Goal: Task Accomplishment & Management: Manage account settings

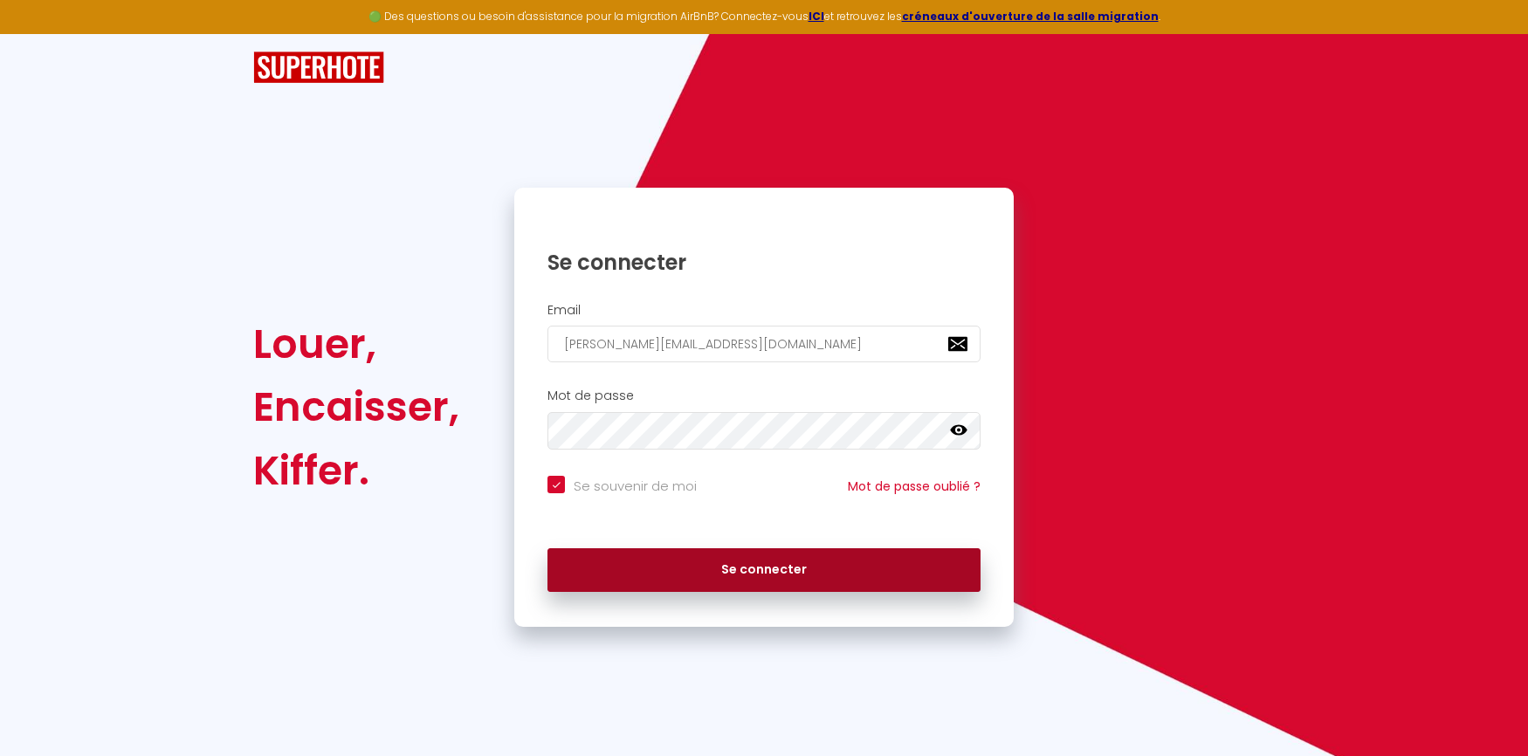
click at [756, 567] on button "Se connecter" at bounding box center [764, 570] width 433 height 44
checkbox input "true"
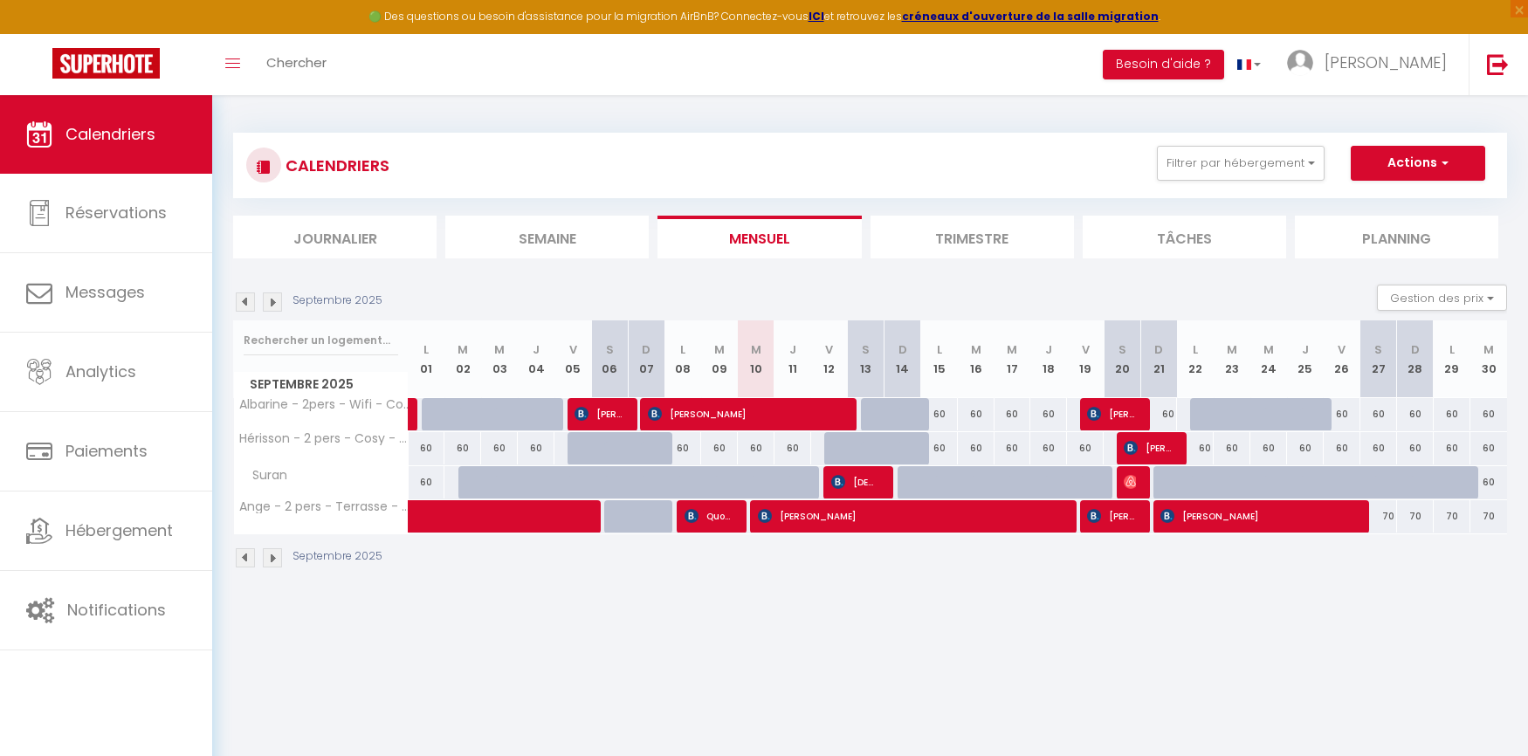
click at [991, 235] on li "Trimestre" at bounding box center [972, 237] width 203 height 43
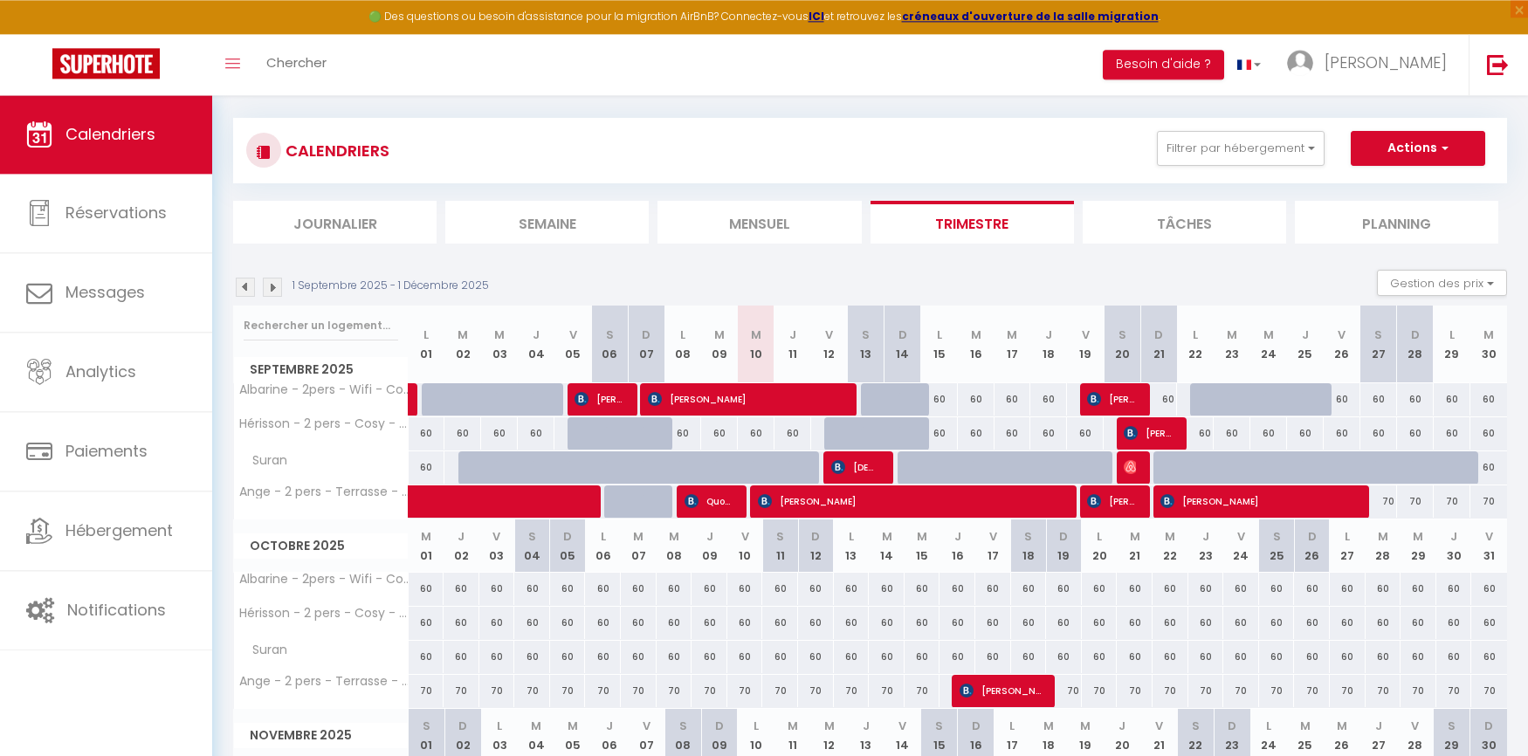
scroll to position [9, 0]
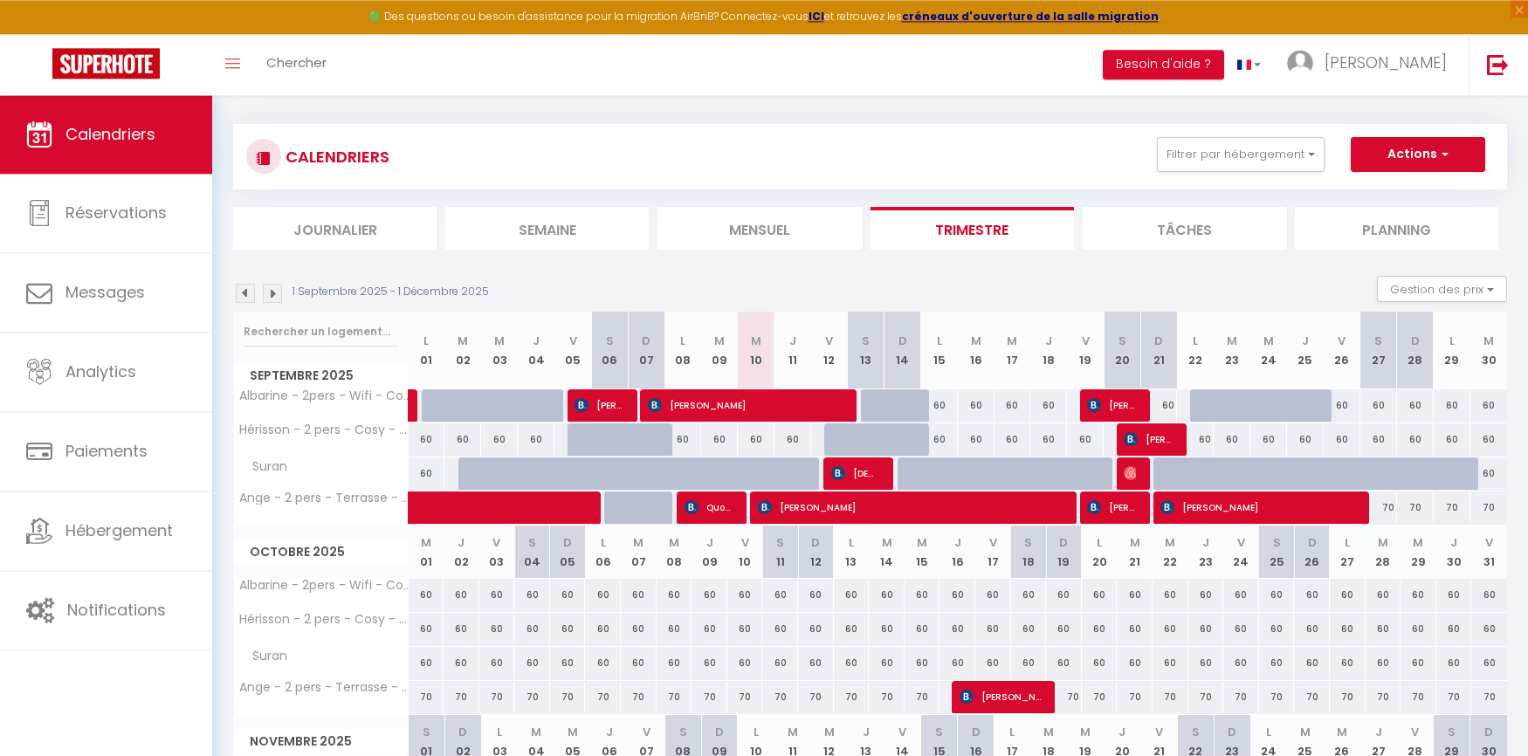
click at [252, 290] on img at bounding box center [245, 293] width 19 height 19
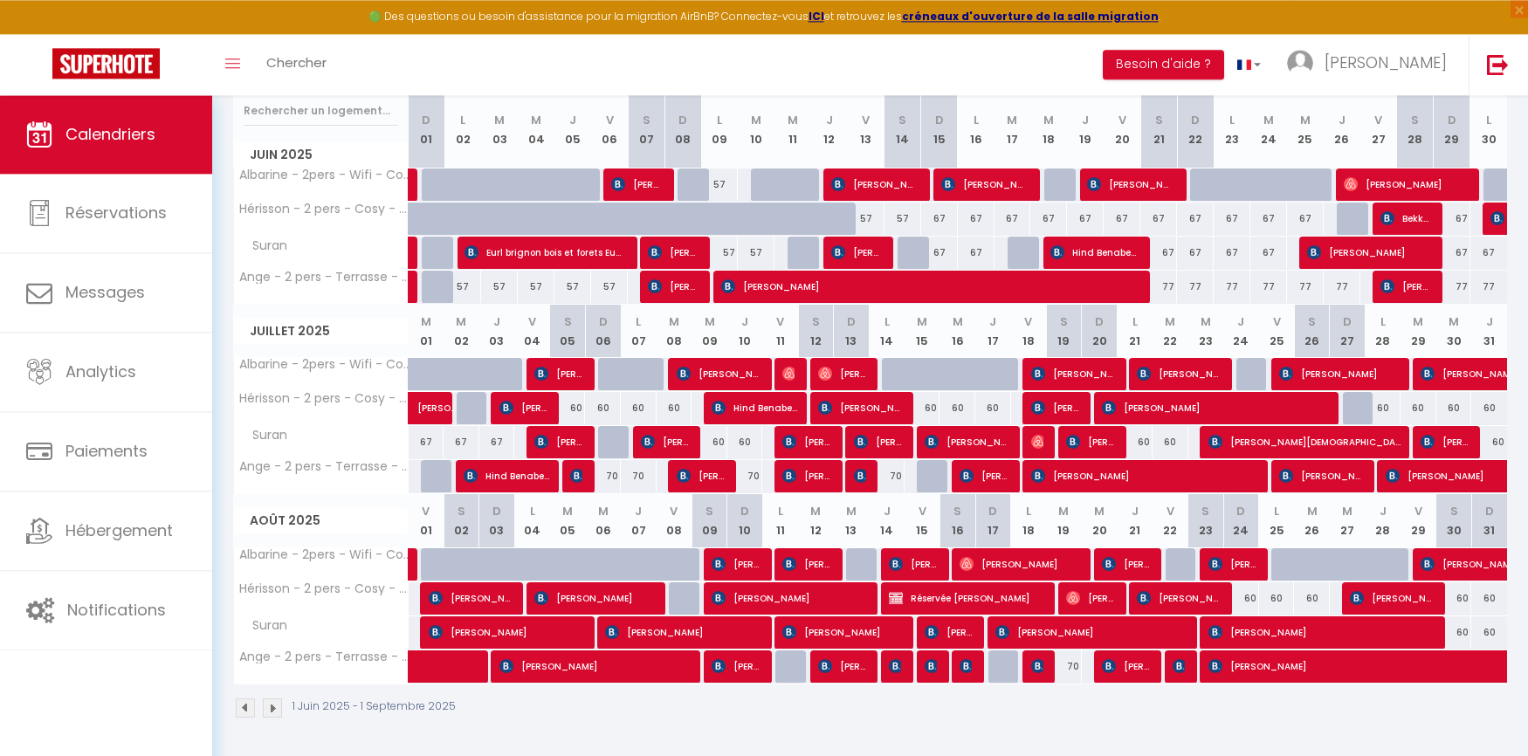
scroll to position [232, 0]
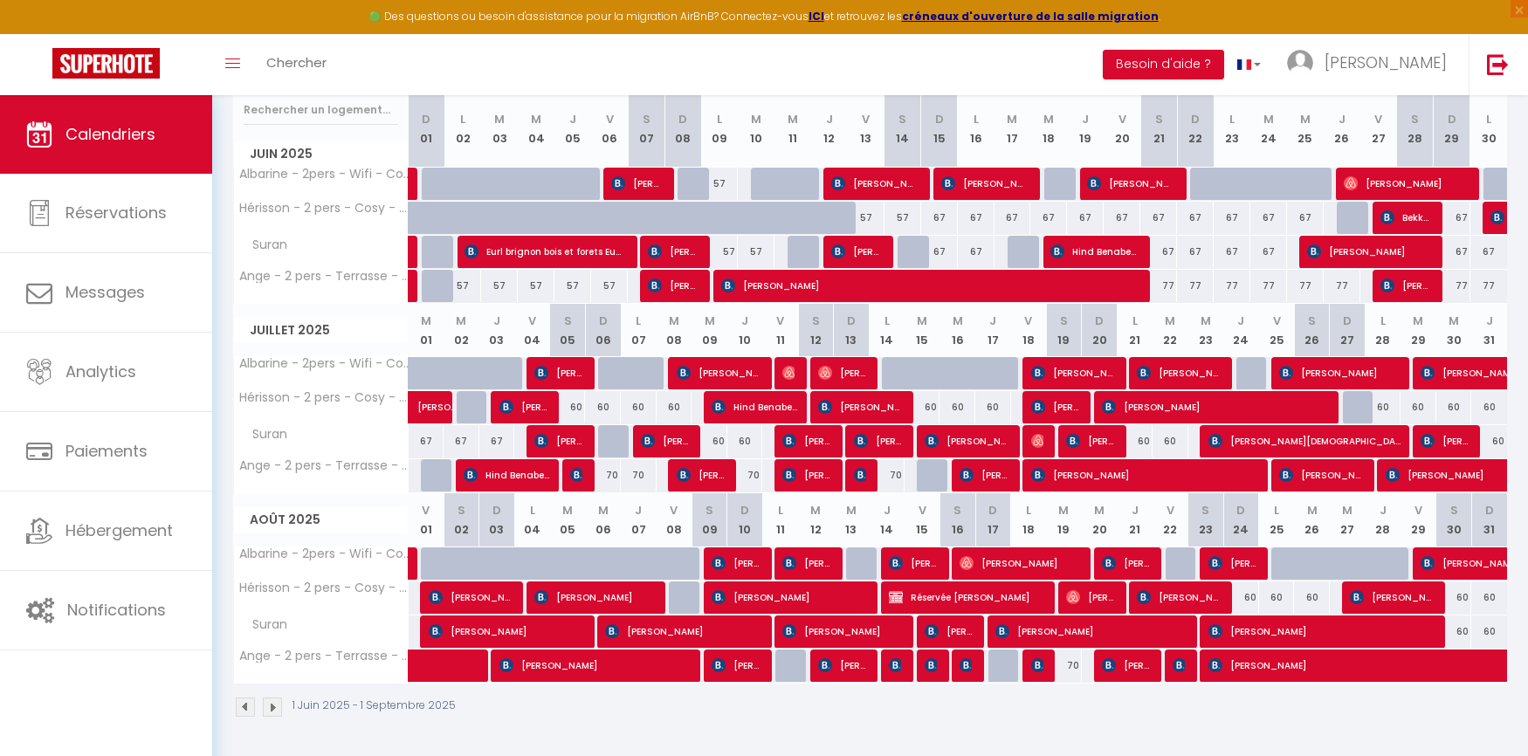
click at [1467, 559] on span "[PERSON_NAME]" at bounding box center [1481, 563] width 121 height 33
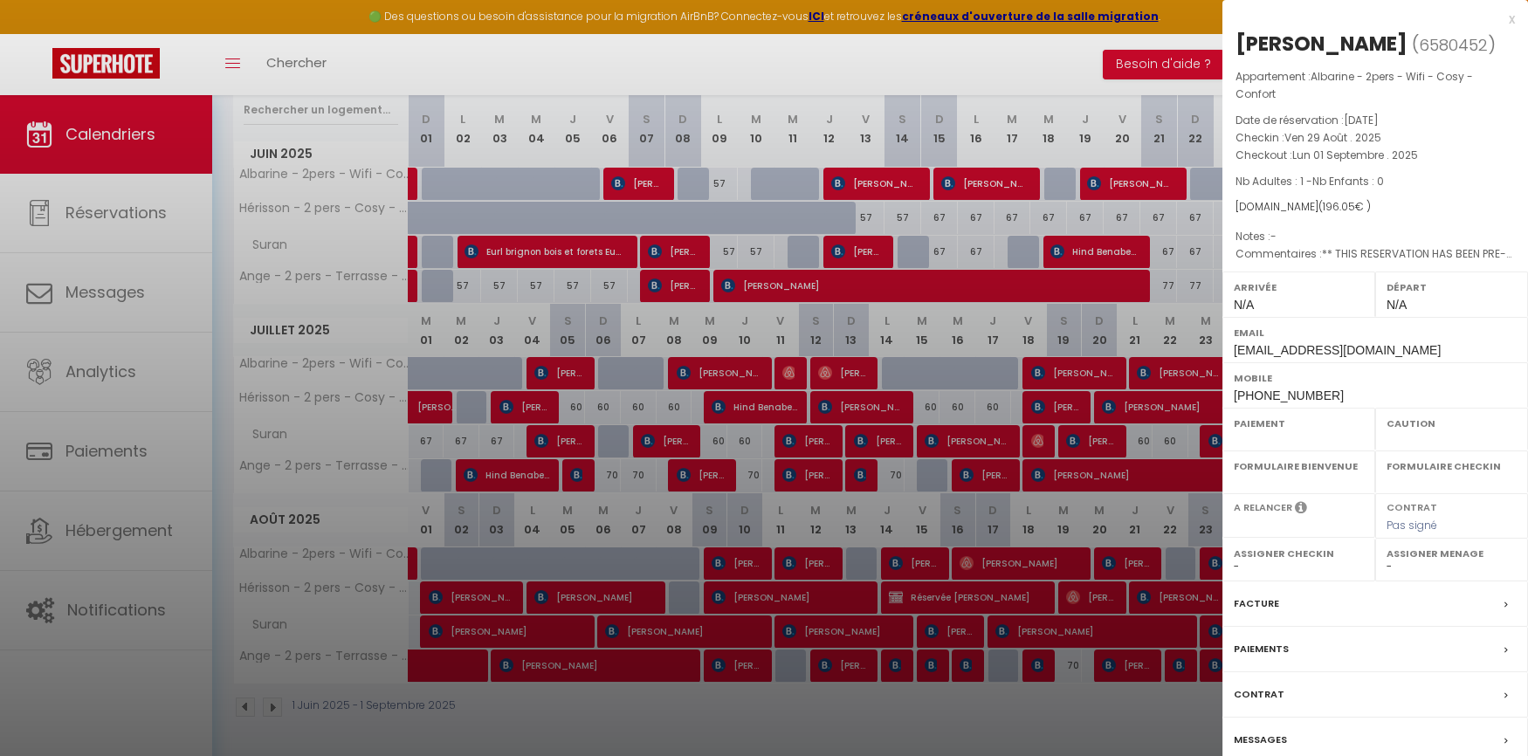
select select "OK"
select select "KO"
select select "0"
select select "1"
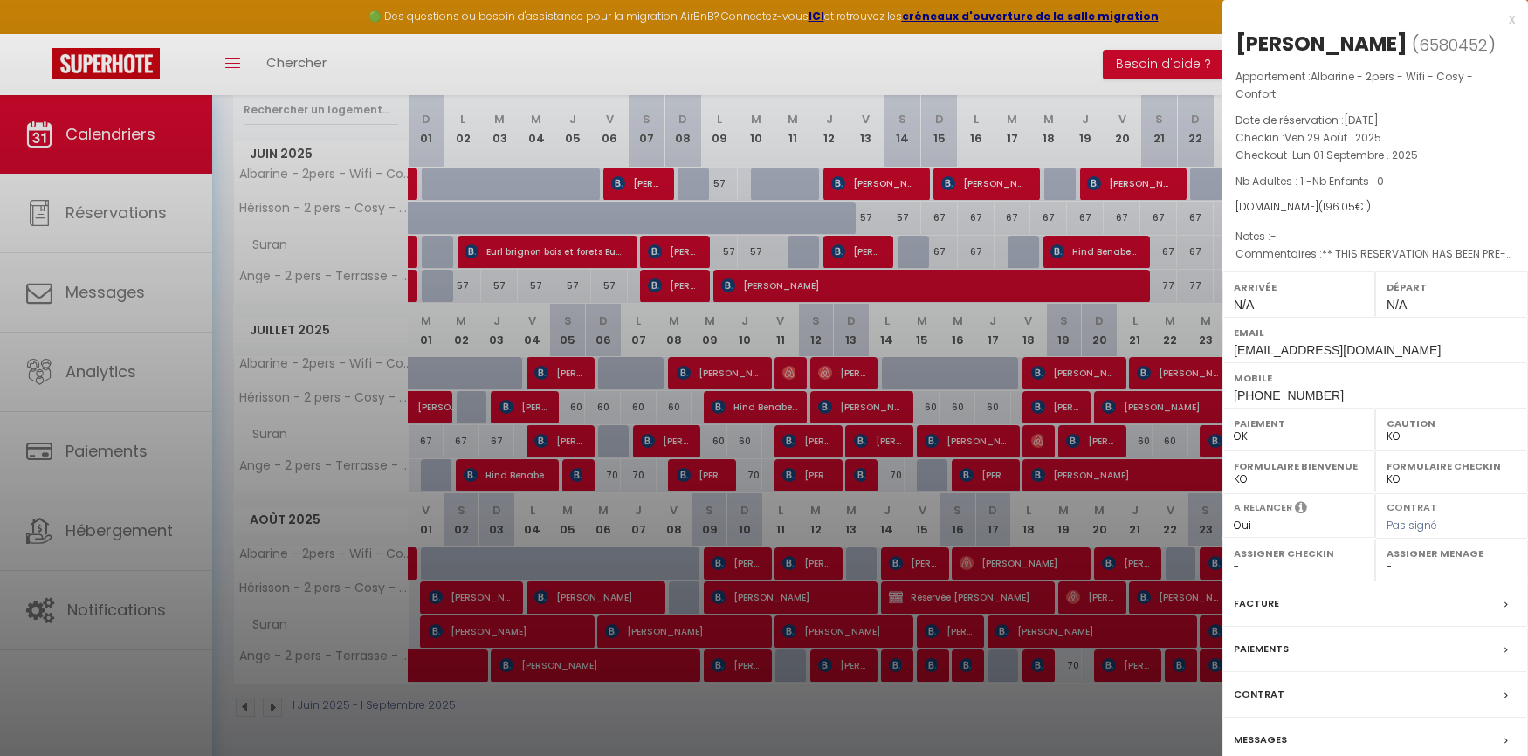
select select
click at [1515, 17] on div "x [PERSON_NAME] ( 6580452 ) Appartement : Albarine - 2pers - Wifi - Cosy - Conf…" at bounding box center [1376, 415] width 306 height 831
click at [1513, 17] on div "x" at bounding box center [1369, 19] width 293 height 21
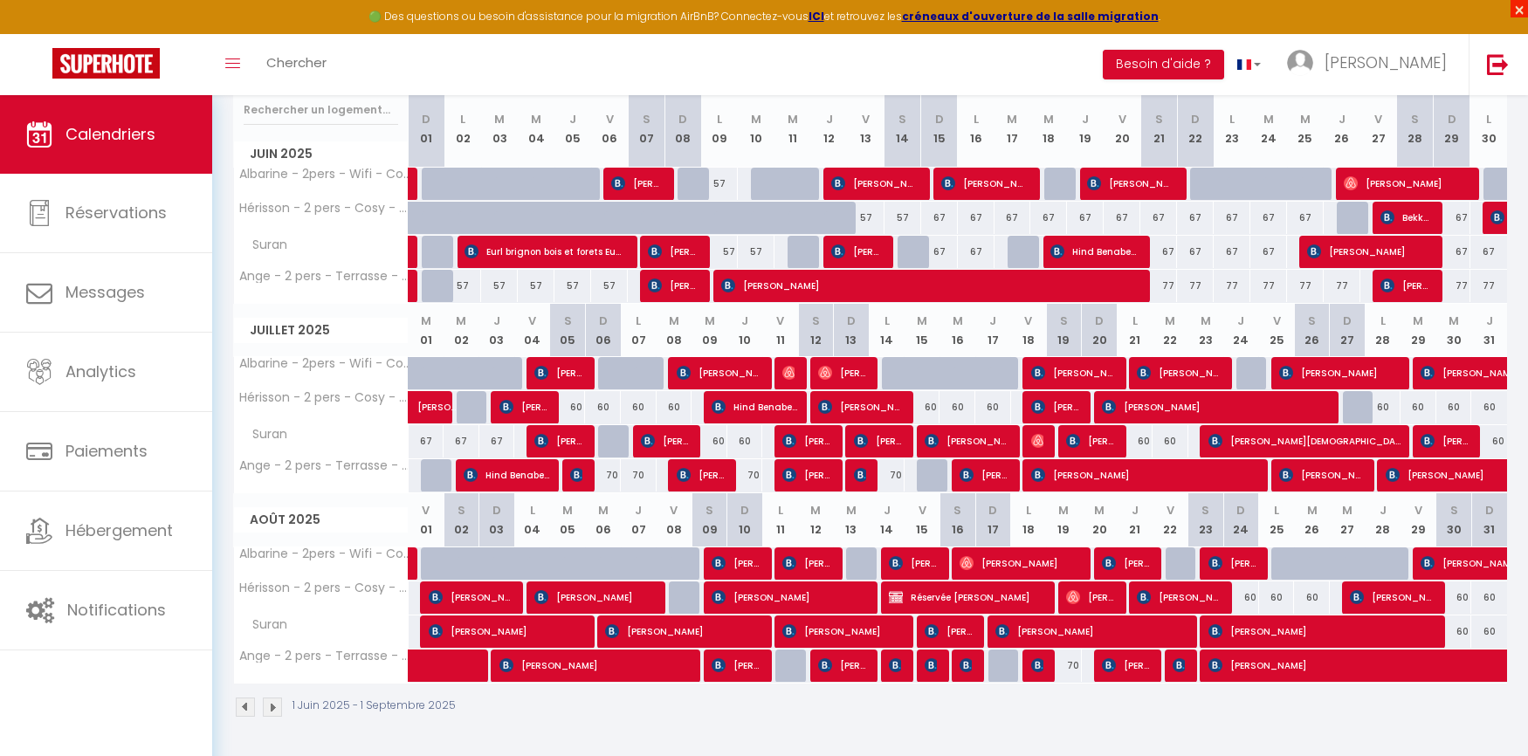
click at [1513, 17] on span "×" at bounding box center [1519, 8] width 17 height 17
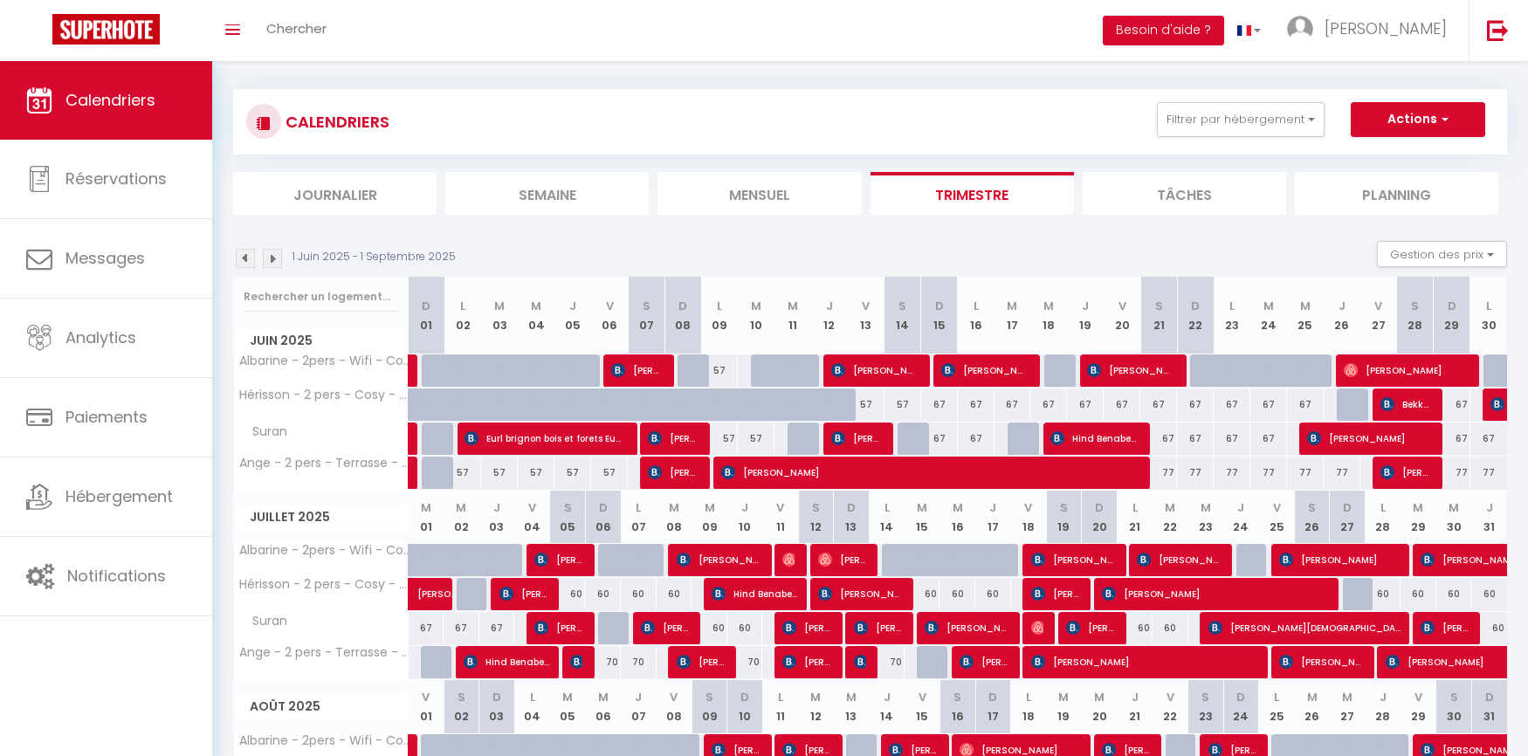
scroll to position [0, 0]
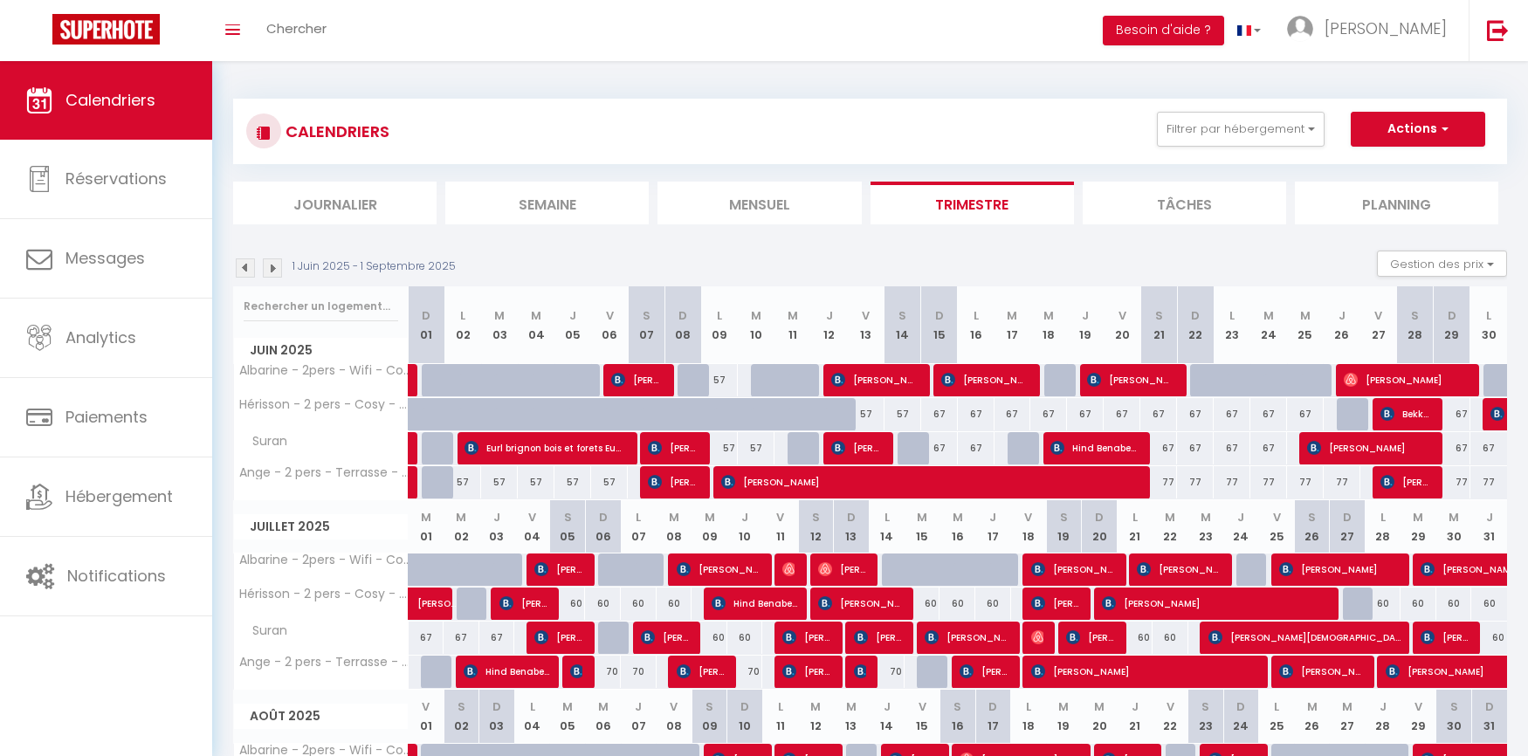
click at [272, 266] on img at bounding box center [272, 268] width 19 height 19
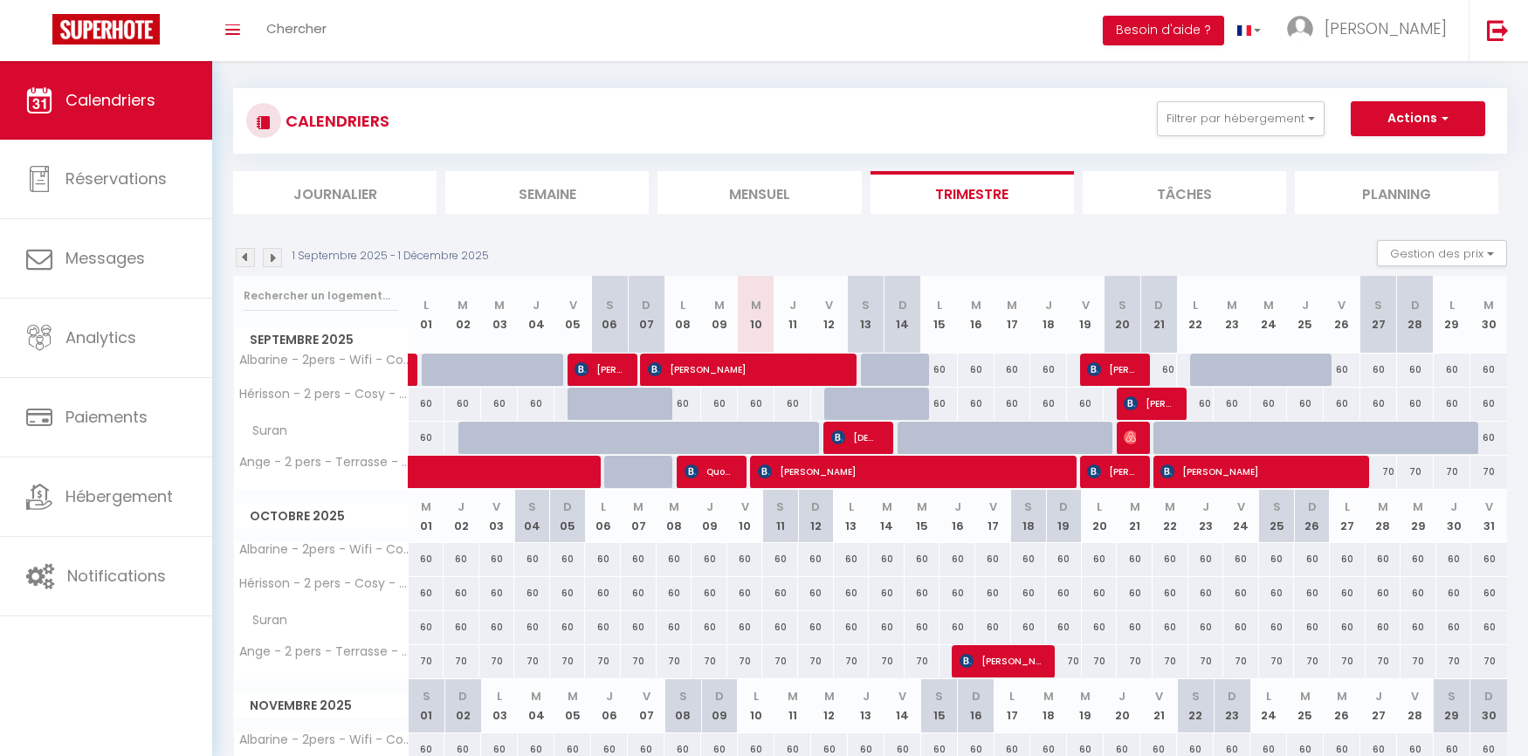
scroll to position [13, 0]
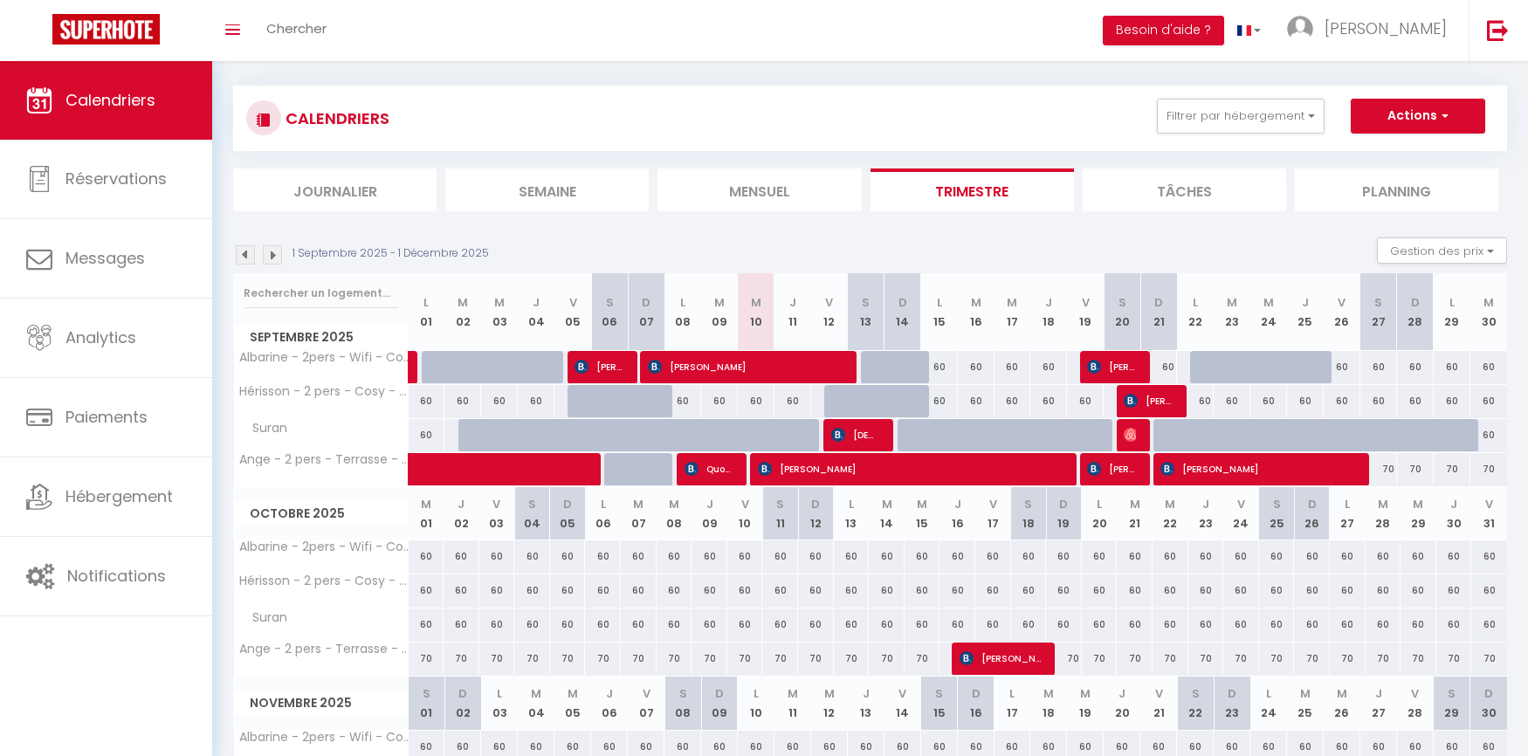
click at [957, 387] on div "60" at bounding box center [976, 401] width 38 height 32
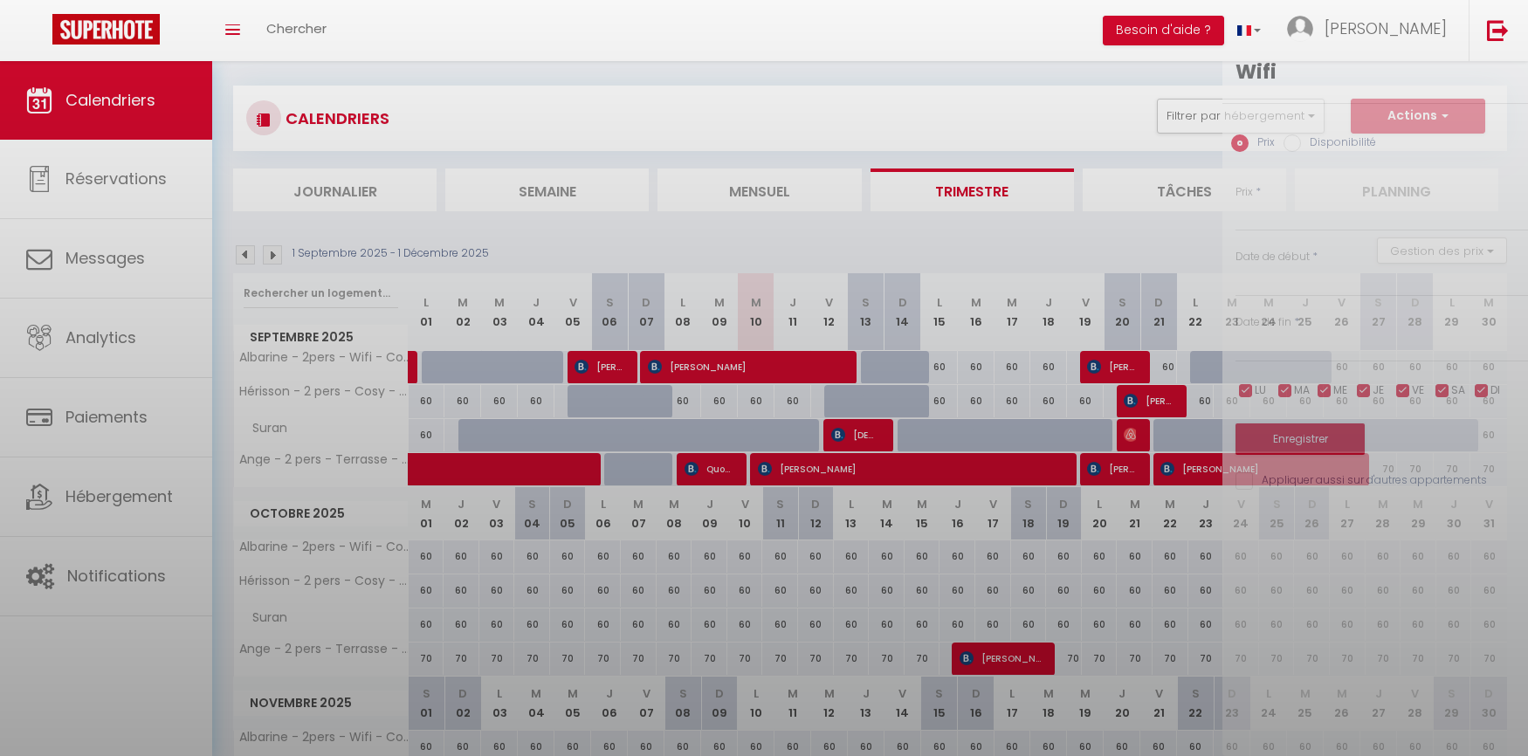
type input "60"
type input "[DATE]"
type input "Mer 17 Septembre 2025"
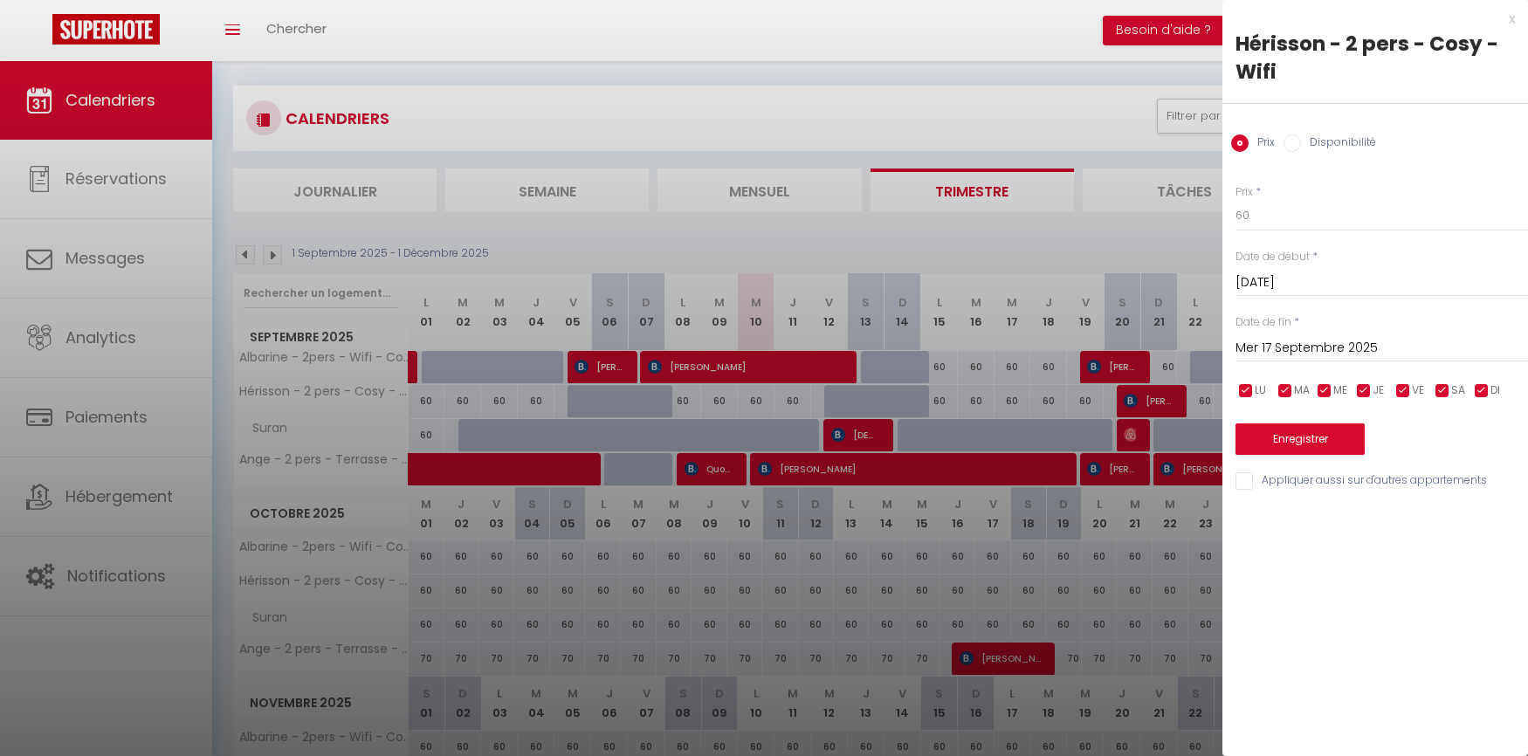
click at [1514, 18] on div "x" at bounding box center [1369, 19] width 293 height 21
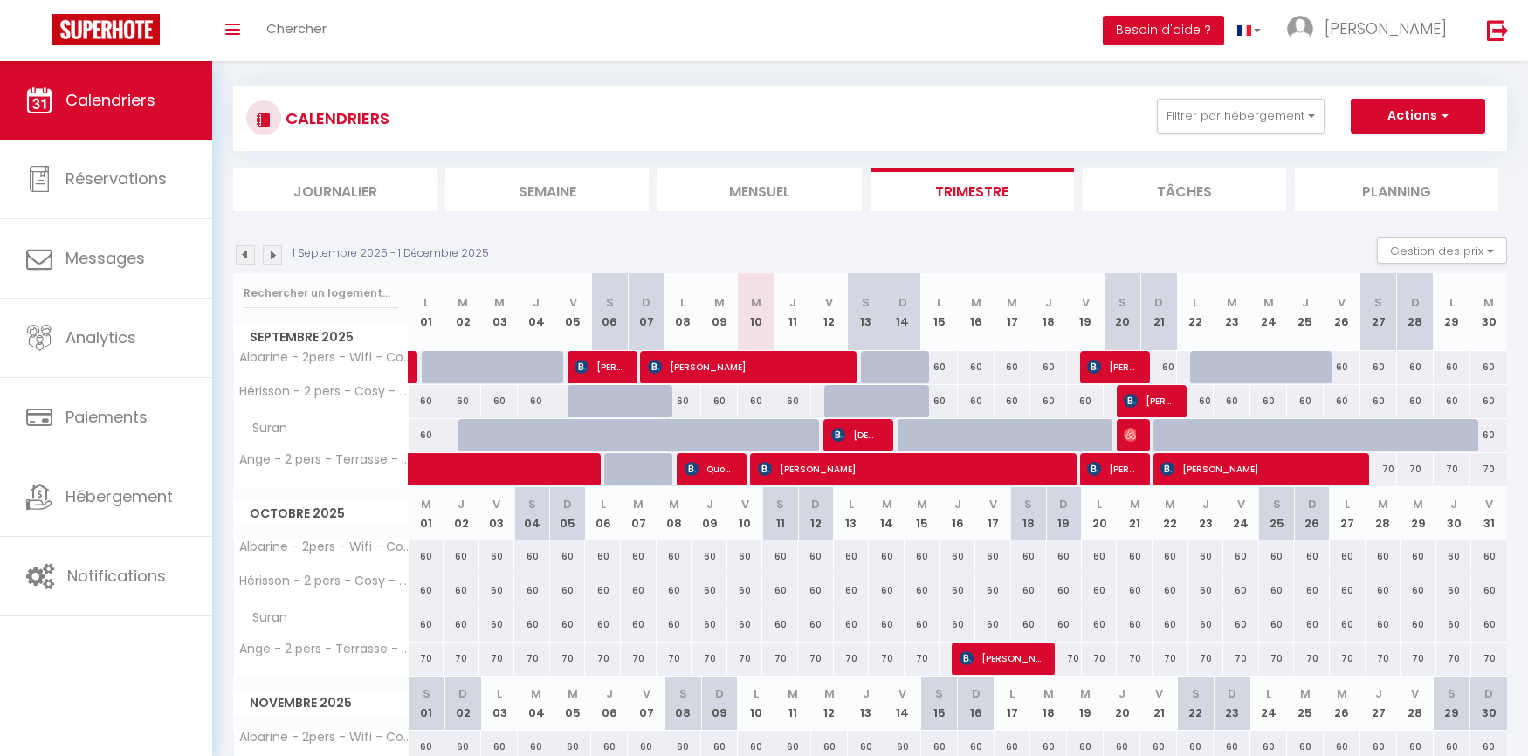
click at [869, 465] on span "[PERSON_NAME]" at bounding box center [911, 468] width 306 height 33
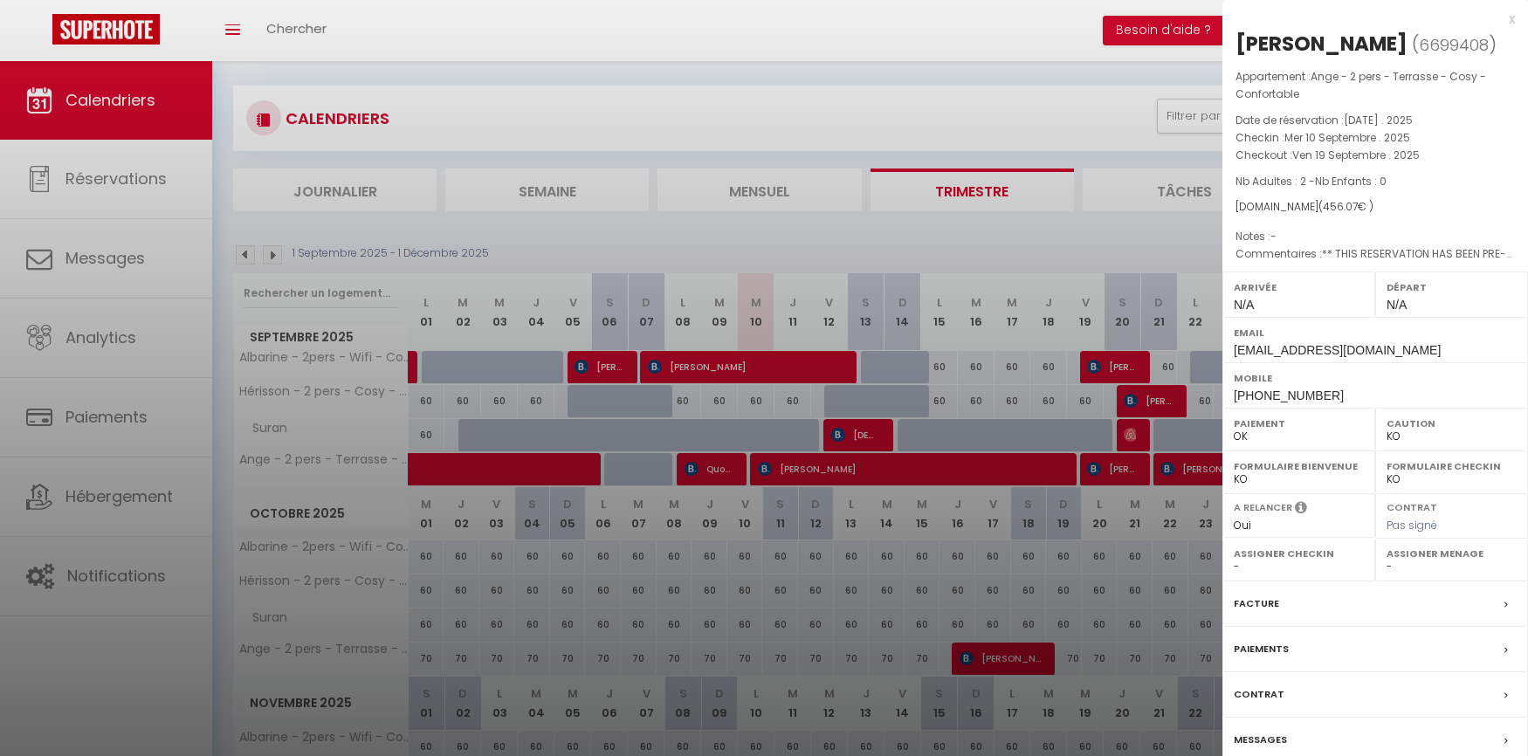
click at [1513, 17] on div "x" at bounding box center [1369, 19] width 293 height 21
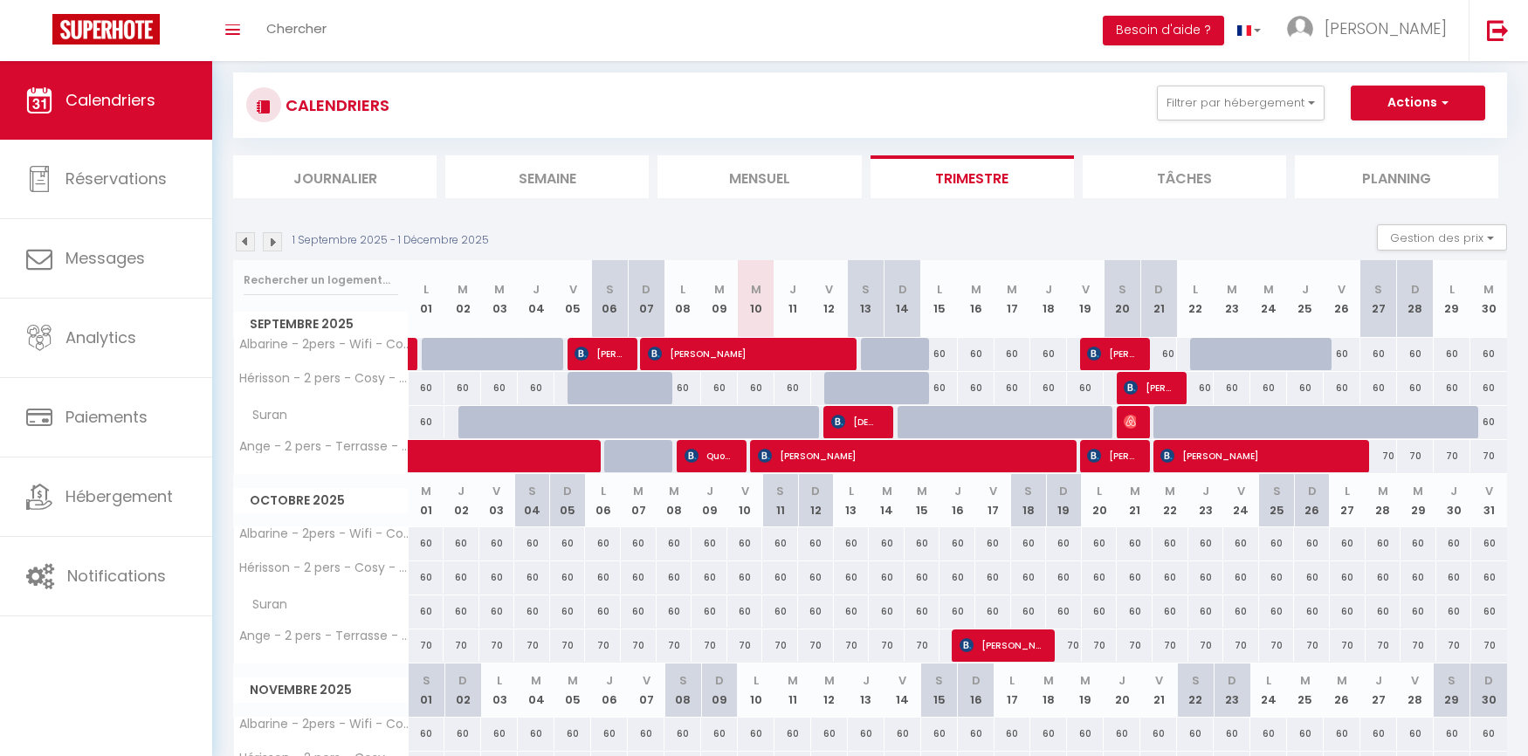
scroll to position [35, 0]
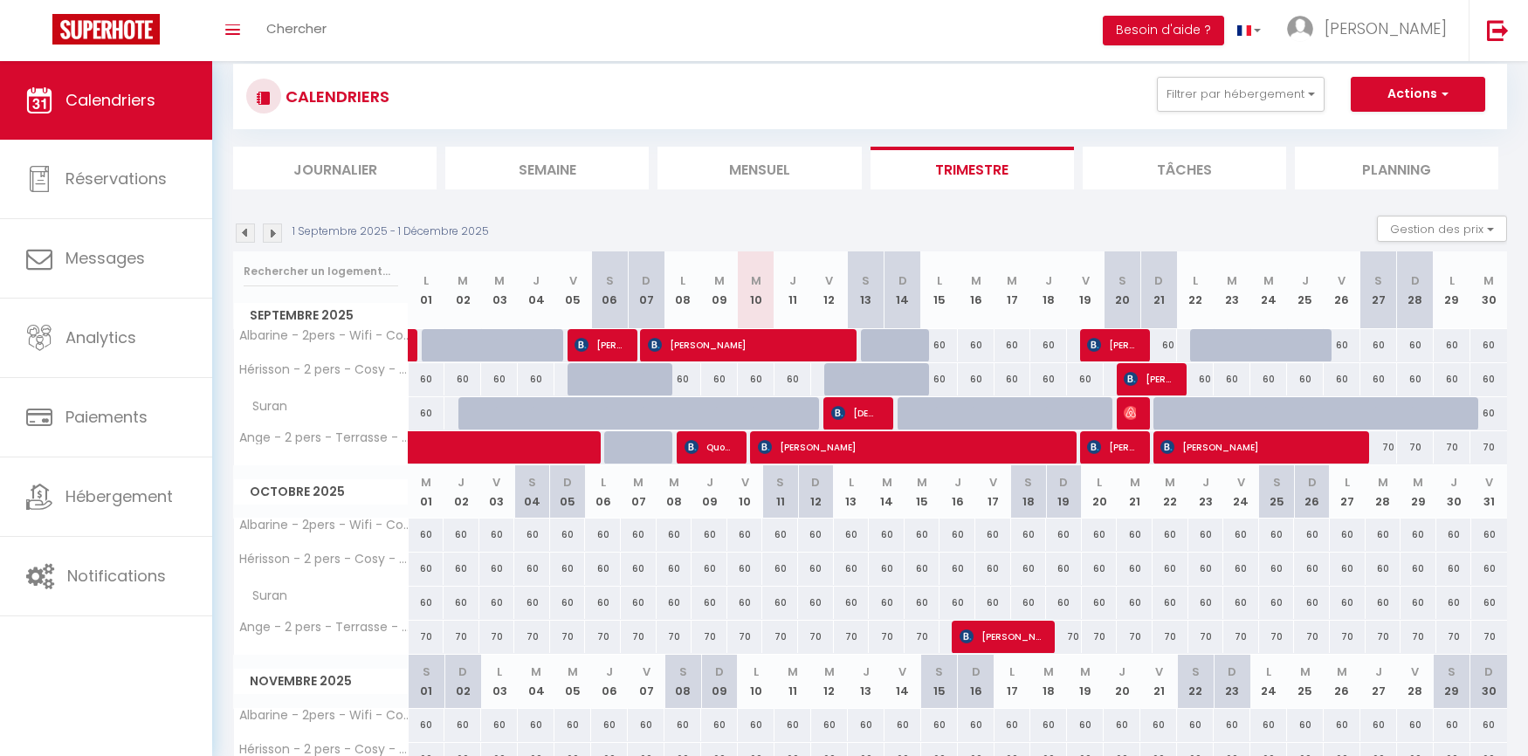
click at [1058, 93] on div "CALENDRIERS Filtrer par hébergement La Source Hérisson - 2 pers - Cosy - Wifi S…" at bounding box center [870, 96] width 1248 height 39
